Goal: Task Accomplishment & Management: Manage account settings

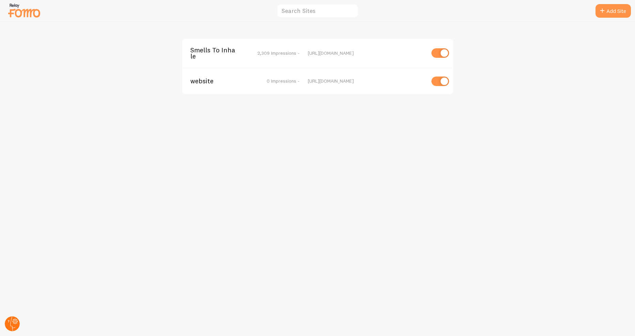
click at [11, 319] on circle at bounding box center [12, 324] width 15 height 15
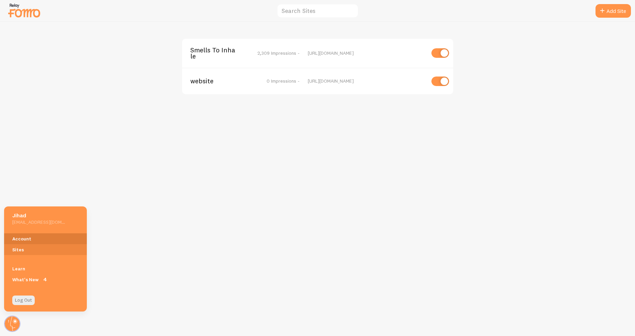
click at [38, 235] on link "Account" at bounding box center [45, 239] width 83 height 11
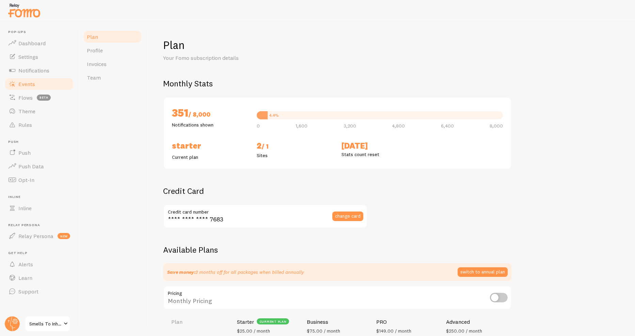
click at [31, 88] on link "Events" at bounding box center [39, 84] width 70 height 14
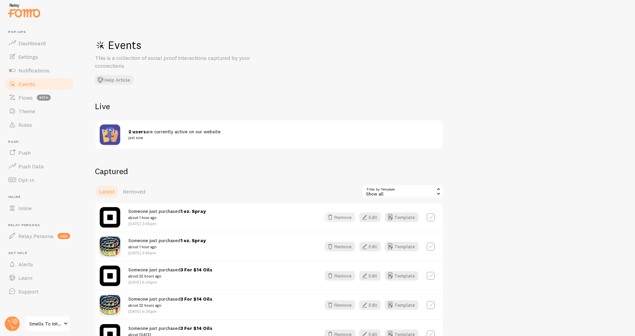
click at [334, 220] on icon "button" at bounding box center [330, 218] width 8 height 8
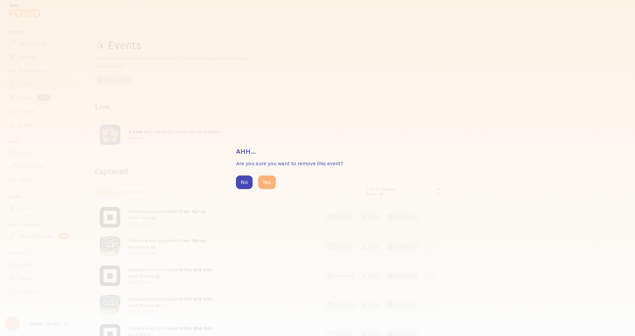
click at [261, 184] on button "Yes" at bounding box center [267, 183] width 18 height 14
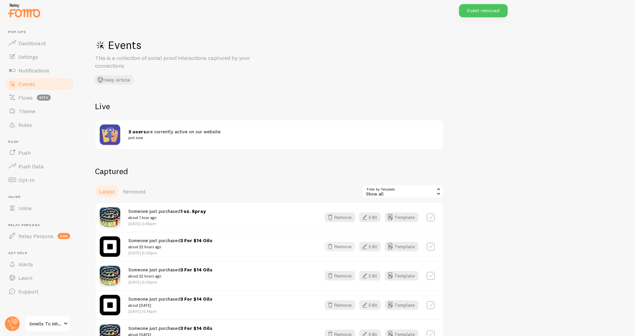
click at [343, 247] on button "Remove" at bounding box center [340, 247] width 30 height 10
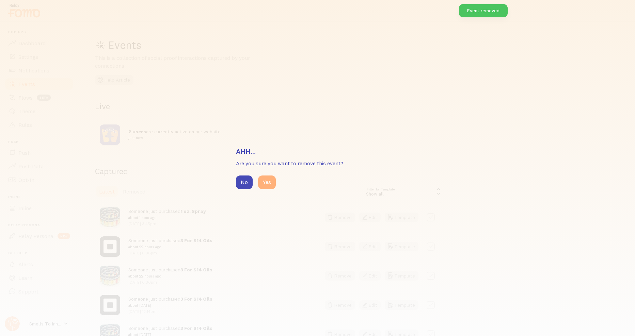
click at [268, 183] on button "Yes" at bounding box center [267, 183] width 18 height 14
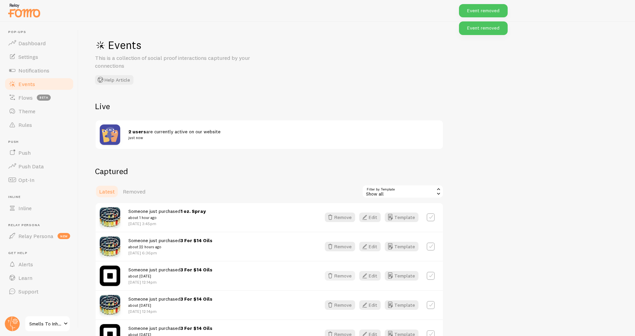
click at [342, 275] on button "Remove" at bounding box center [340, 276] width 30 height 10
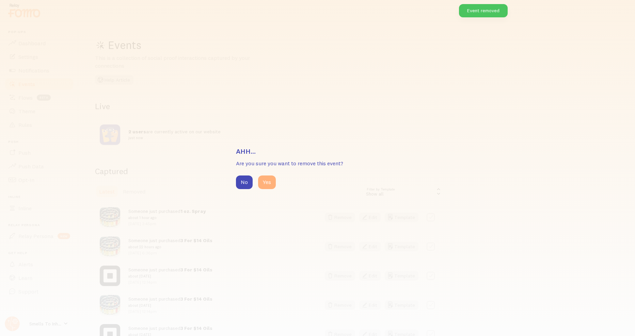
click at [267, 180] on button "Yes" at bounding box center [267, 183] width 18 height 14
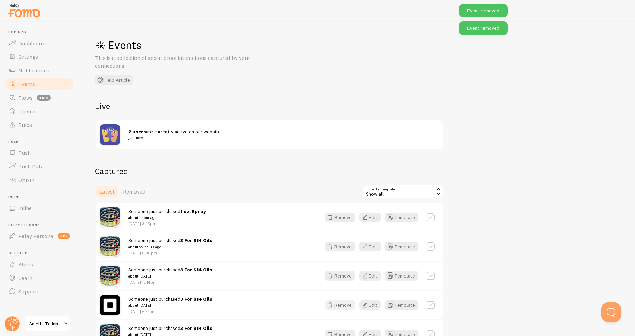
click at [347, 308] on button "Remove" at bounding box center [340, 306] width 30 height 10
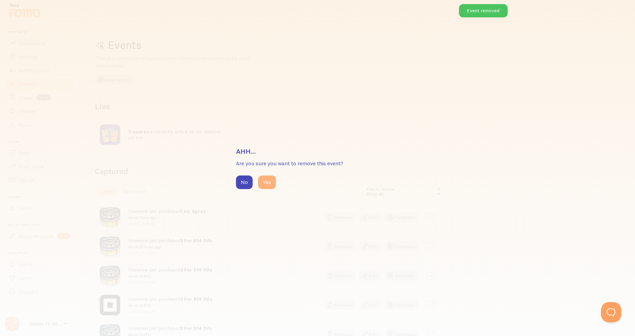
click at [274, 185] on button "Yes" at bounding box center [267, 183] width 18 height 14
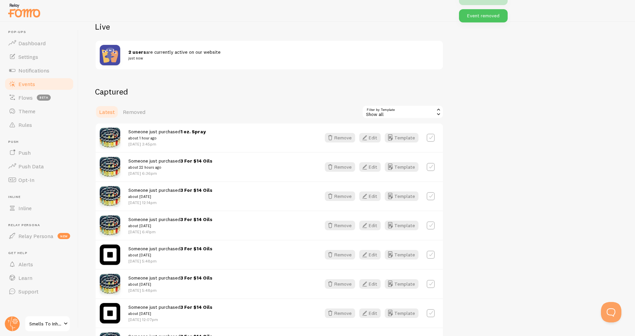
scroll to position [102, 0]
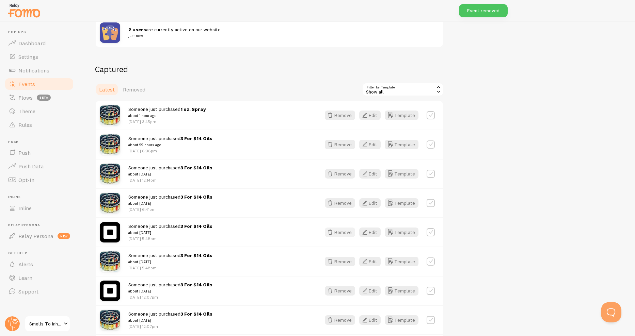
click at [337, 235] on button "Remove" at bounding box center [340, 233] width 30 height 10
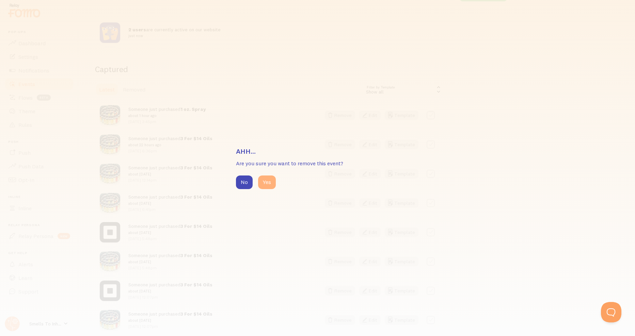
click at [268, 188] on button "Yes" at bounding box center [267, 183] width 18 height 14
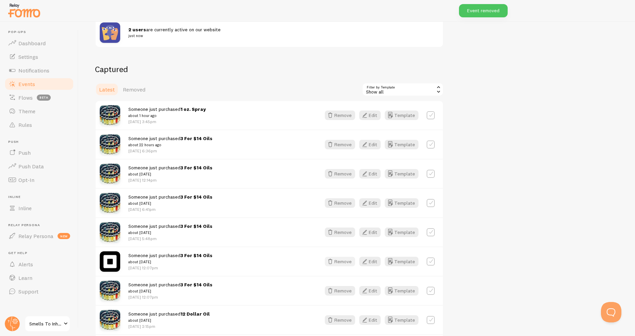
click at [332, 261] on icon "button" at bounding box center [330, 262] width 8 height 8
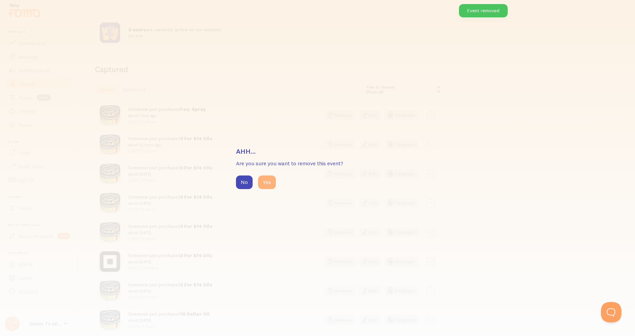
click at [263, 184] on button "Yes" at bounding box center [267, 183] width 18 height 14
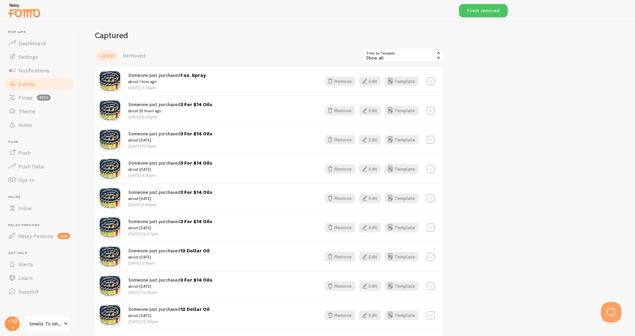
scroll to position [0, 0]
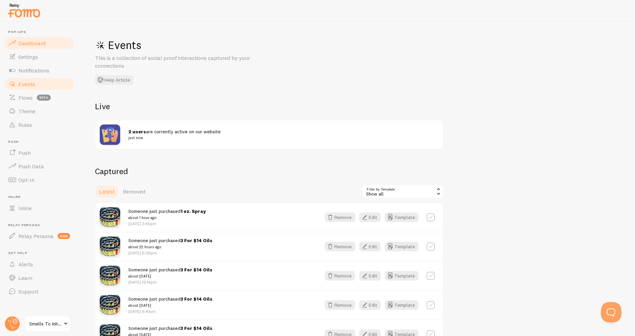
click at [22, 42] on span "Dashboard" at bounding box center [31, 43] width 27 height 7
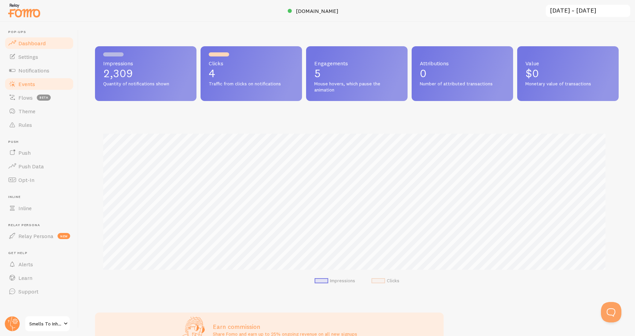
click at [17, 82] on link "Events" at bounding box center [39, 84] width 70 height 14
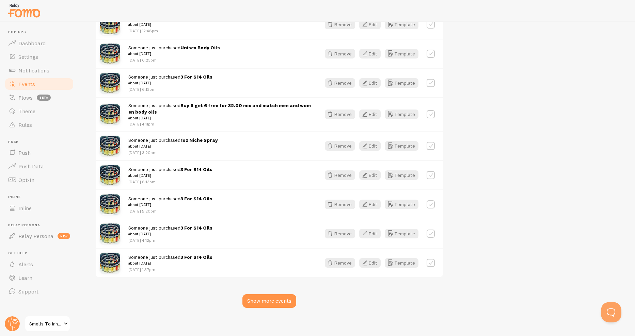
scroll to position [836, 0]
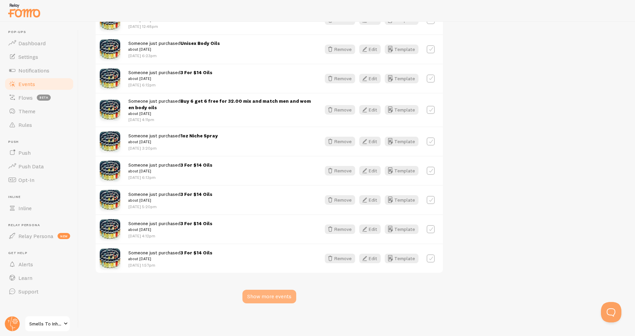
click at [284, 294] on div "Show more events" at bounding box center [269, 297] width 54 height 14
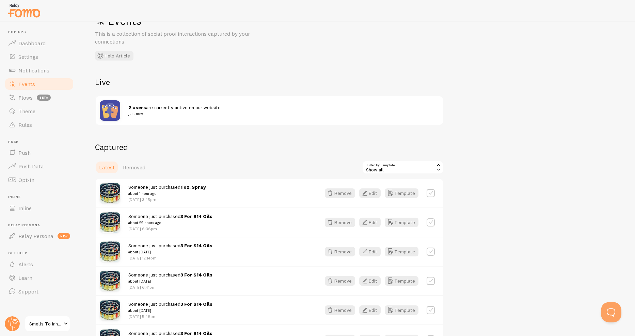
scroll to position [0, 0]
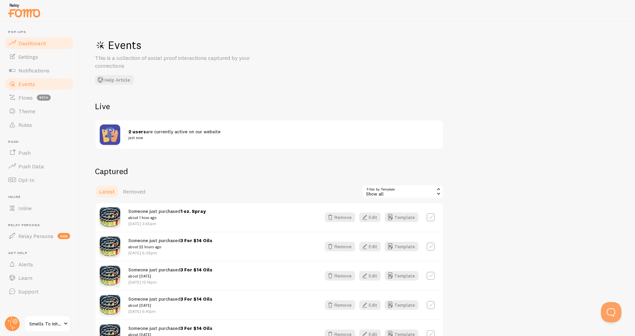
click at [36, 44] on span "Dashboard" at bounding box center [31, 43] width 27 height 7
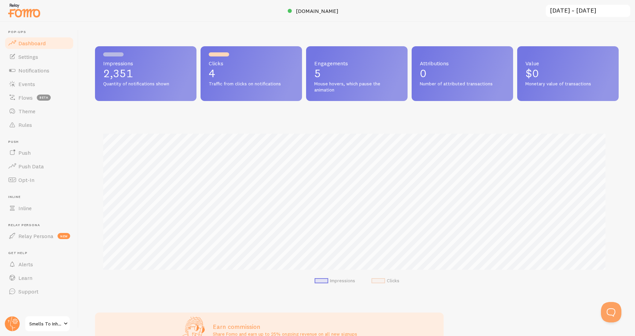
scroll to position [179, 519]
click at [33, 82] on span "Events" at bounding box center [26, 84] width 17 height 7
